Goal: Task Accomplishment & Management: Use online tool/utility

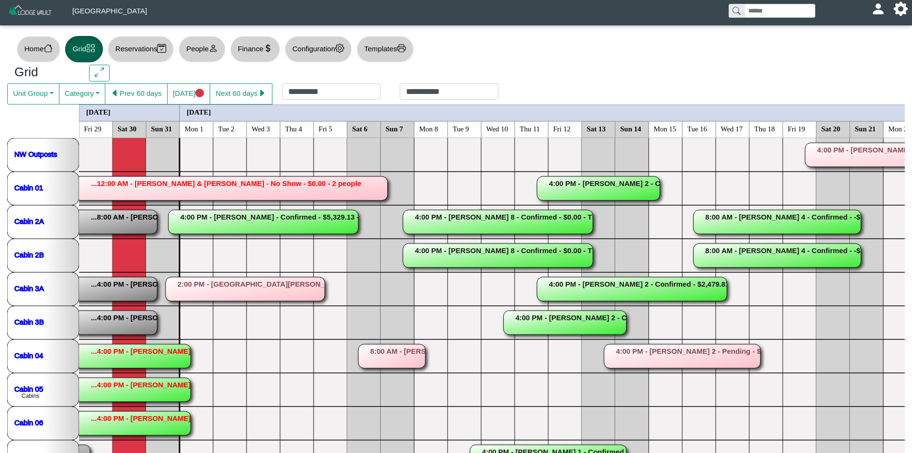
click at [231, 49] on div "Home Grid Reservations People Finance Configuration Templates" at bounding box center [456, 49] width 898 height 31
click at [257, 43] on button "Finance" at bounding box center [255, 49] width 50 height 26
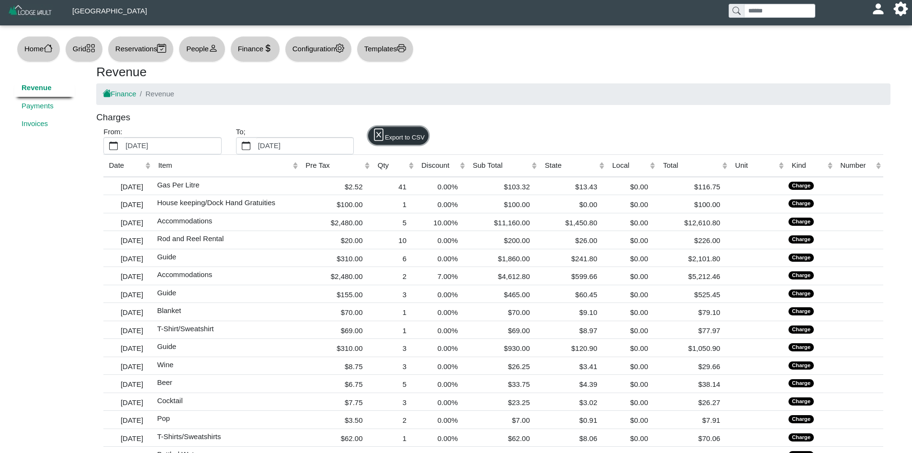
click at [380, 133] on icon "file excel" at bounding box center [379, 134] width 12 height 12
click at [125, 140] on label "[DATE]" at bounding box center [172, 145] width 97 height 16
click at [124, 140] on button "[DATE]" at bounding box center [114, 145] width 20 height 16
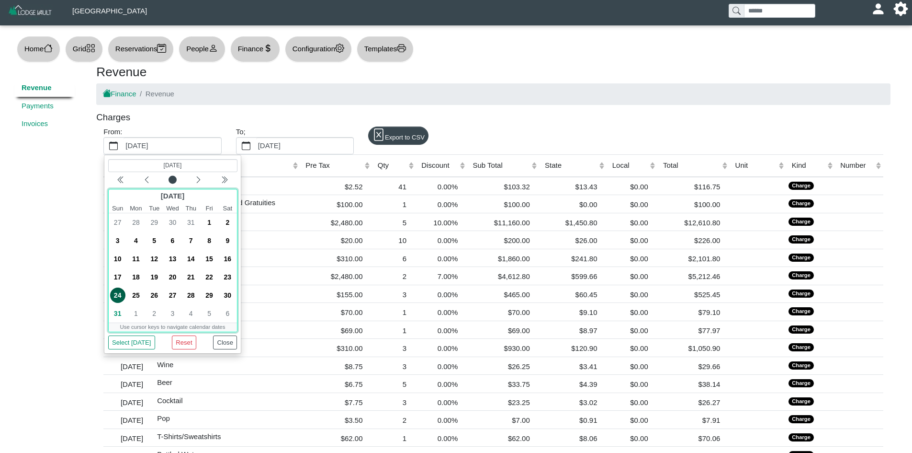
click at [186, 169] on output "(Selected date) [DATE]" at bounding box center [172, 164] width 129 height 13
click at [146, 181] on icon "chevron left" at bounding box center [146, 179] width 3 height 6
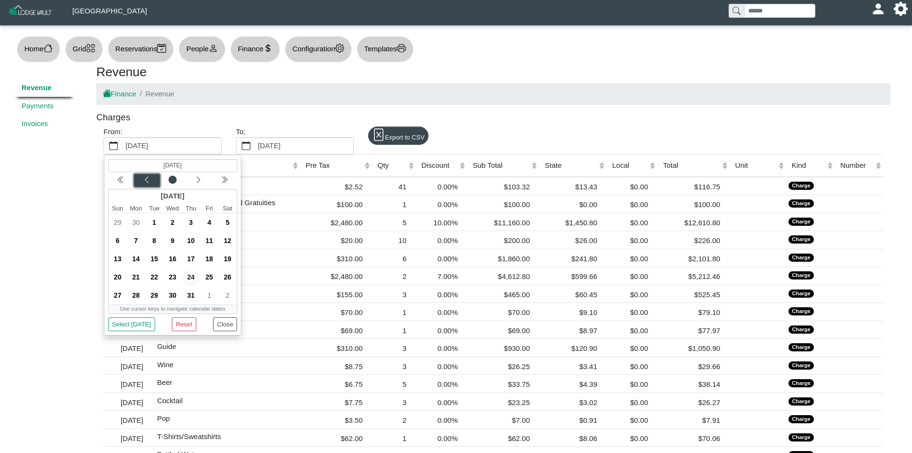
click at [146, 181] on icon "chevron left" at bounding box center [146, 179] width 3 height 6
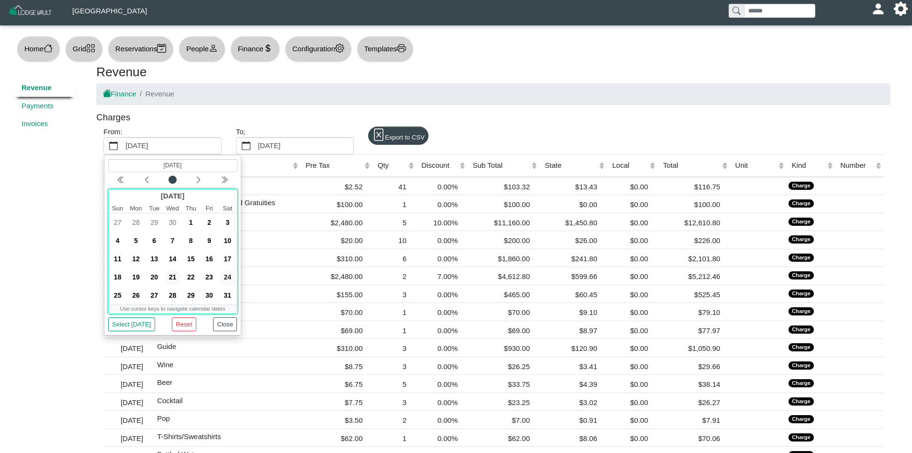
click at [172, 272] on span "21" at bounding box center [172, 276] width 15 height 15
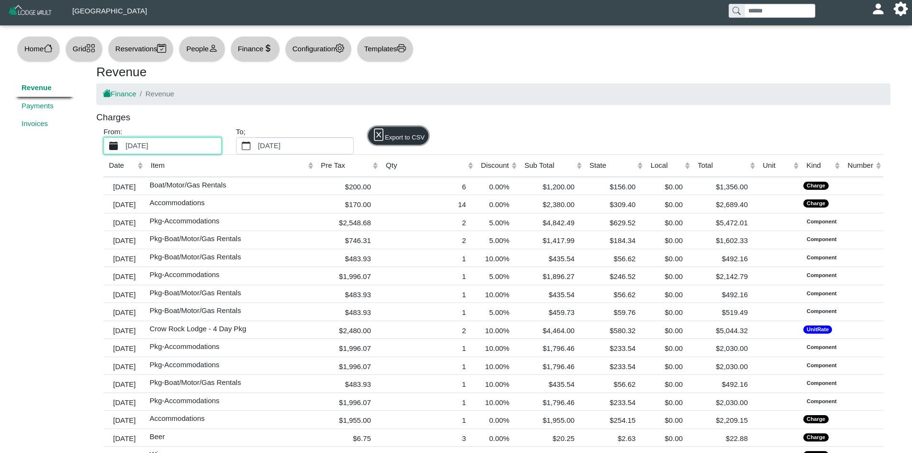
click at [392, 132] on button "Export to CSV" at bounding box center [398, 135] width 60 height 18
click at [52, 43] on button "Home" at bounding box center [39, 49] width 44 height 26
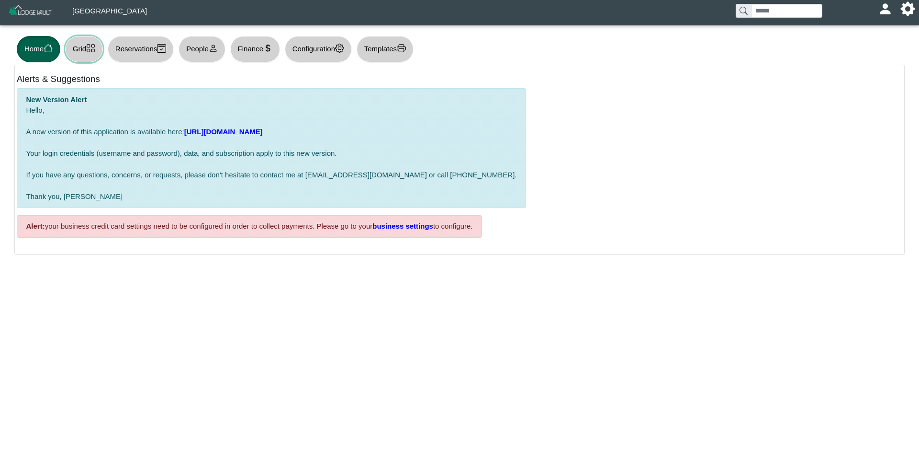
click at [102, 50] on button "Grid" at bounding box center [84, 49] width 38 height 26
